Goal: Navigation & Orientation: Find specific page/section

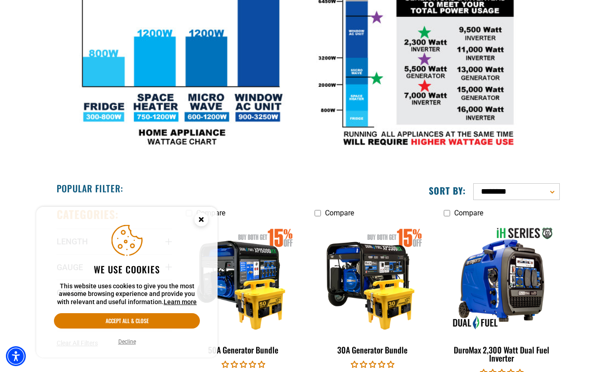
scroll to position [329, 0]
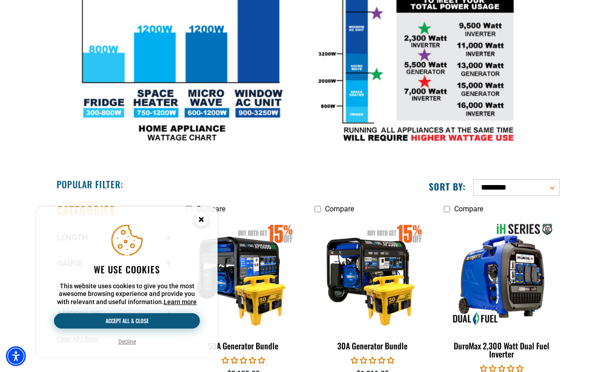
click at [151, 320] on button "Accept all & close" at bounding box center [127, 320] width 146 height 15
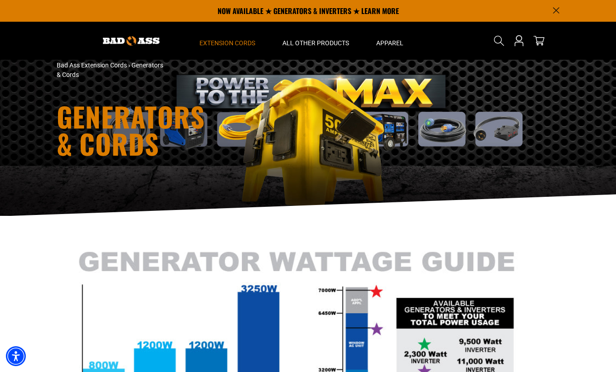
scroll to position [0, 0]
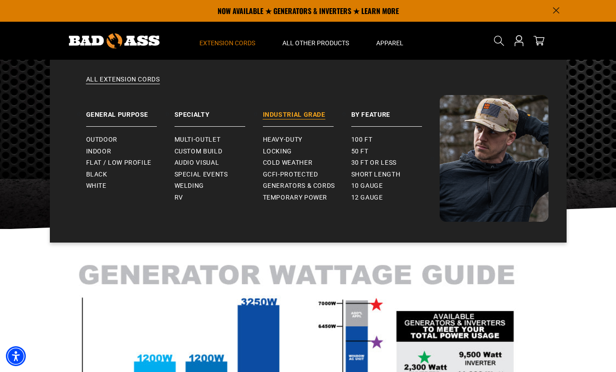
click at [274, 115] on link "Industrial Grade" at bounding box center [307, 111] width 88 height 32
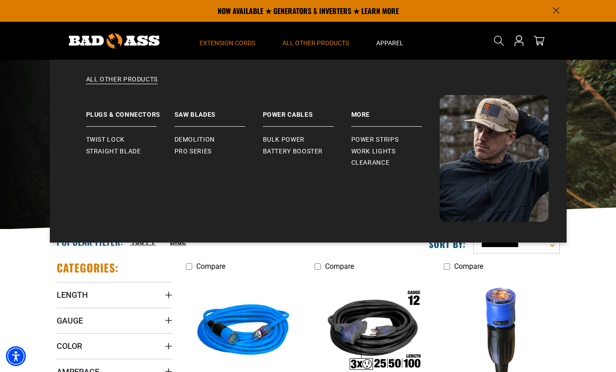
click at [313, 40] on span "All Other Products" at bounding box center [315, 43] width 67 height 8
click at [304, 45] on span "All Other Products" at bounding box center [315, 43] width 67 height 8
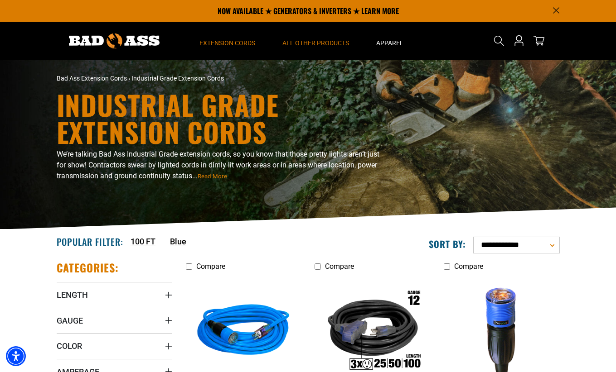
click at [304, 45] on span "All Other Products" at bounding box center [315, 43] width 67 height 8
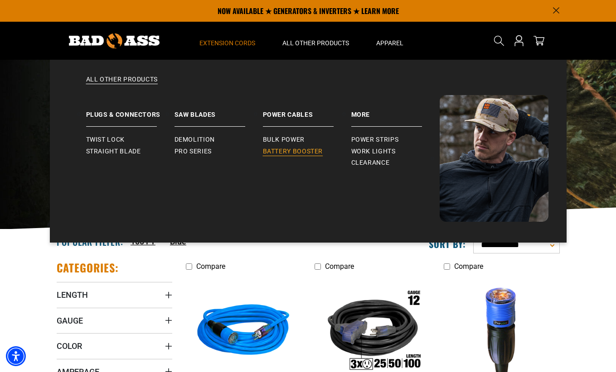
click at [284, 154] on span "Battery Booster" at bounding box center [293, 152] width 60 height 8
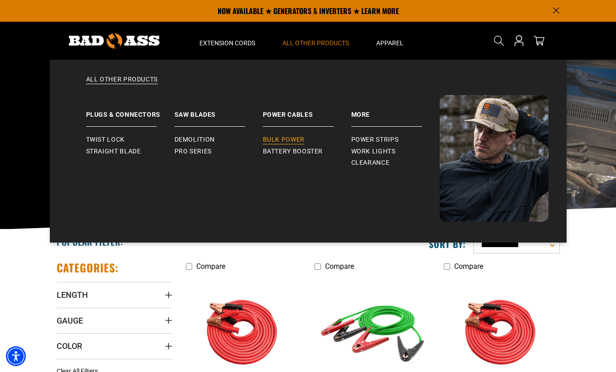
click at [283, 139] on span "Bulk Power" at bounding box center [284, 140] width 42 height 8
